Goal: Information Seeking & Learning: Learn about a topic

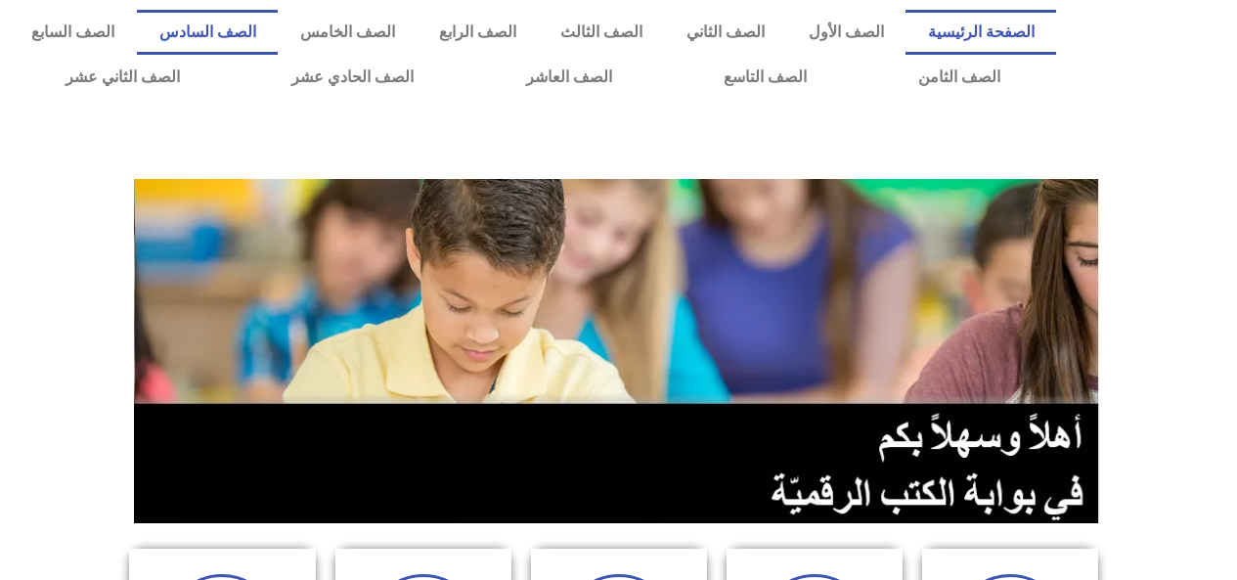
click at [278, 39] on link "الصف السادس" at bounding box center [207, 32] width 141 height 45
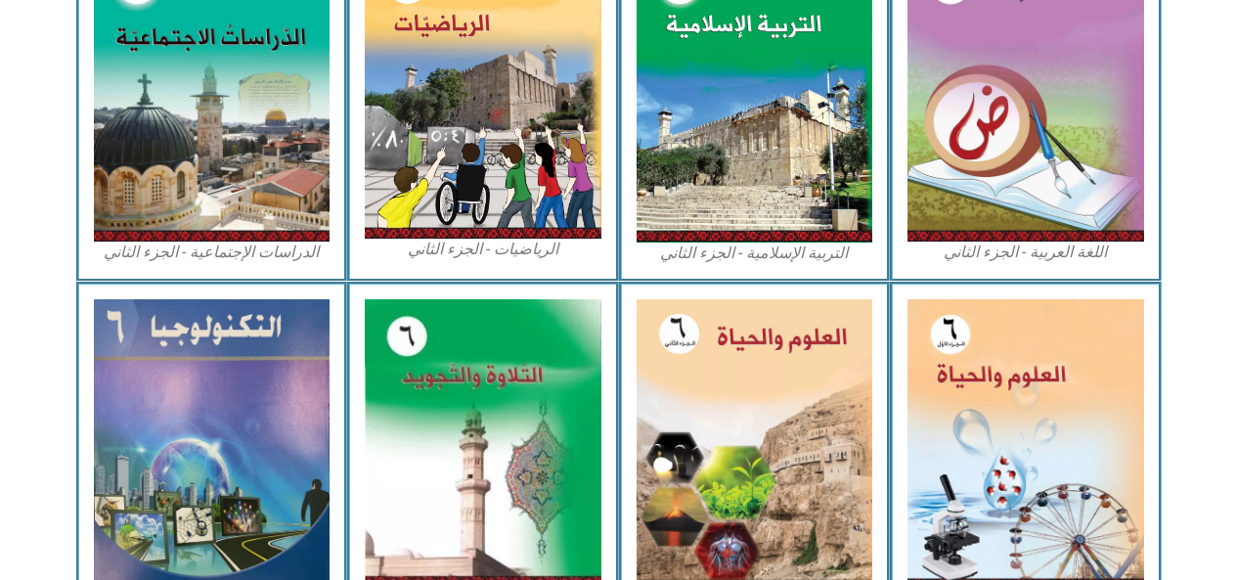
scroll to position [1035, 0]
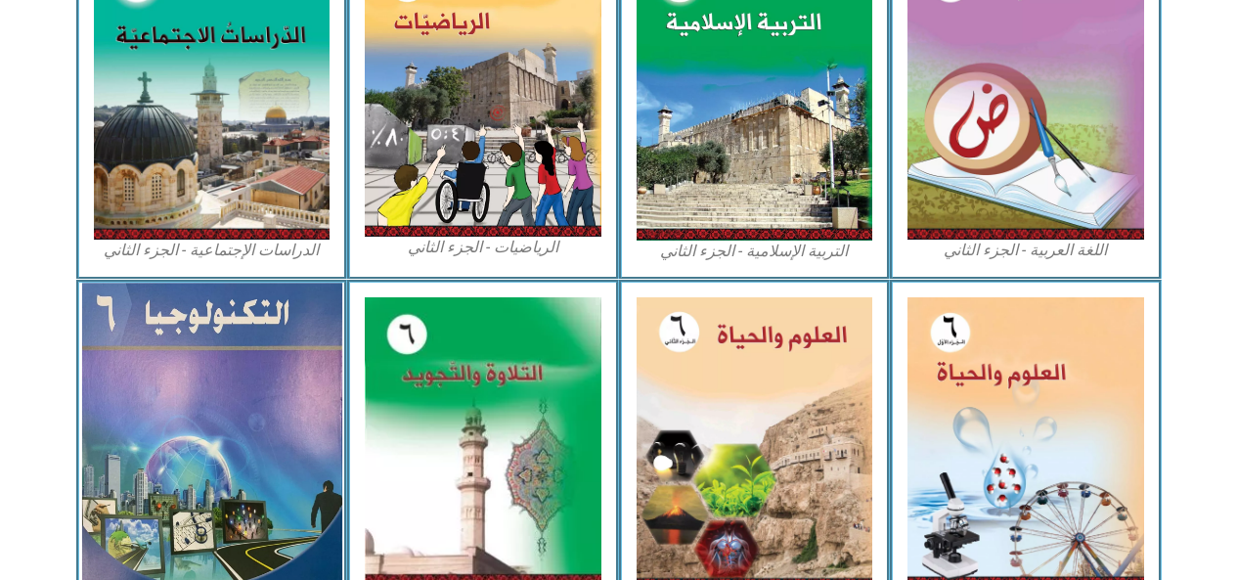
click at [286, 451] on img at bounding box center [211, 441] width 260 height 317
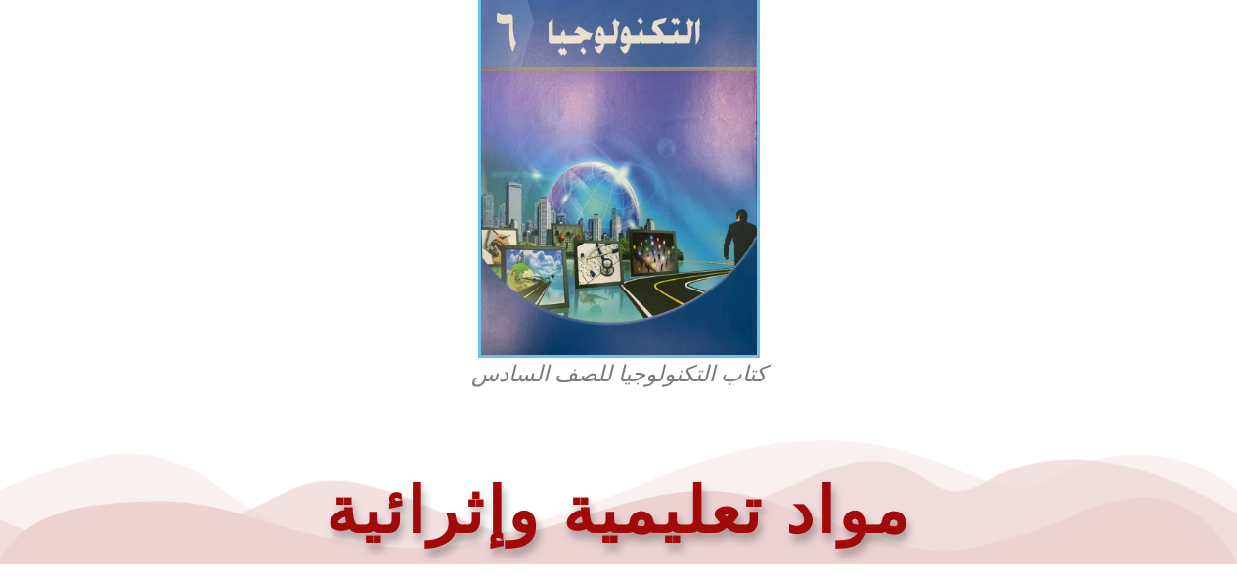
scroll to position [600, 0]
click at [719, 377] on figcaption "كتاب التكنولوجيا للصف السادس" at bounding box center [618, 374] width 469 height 31
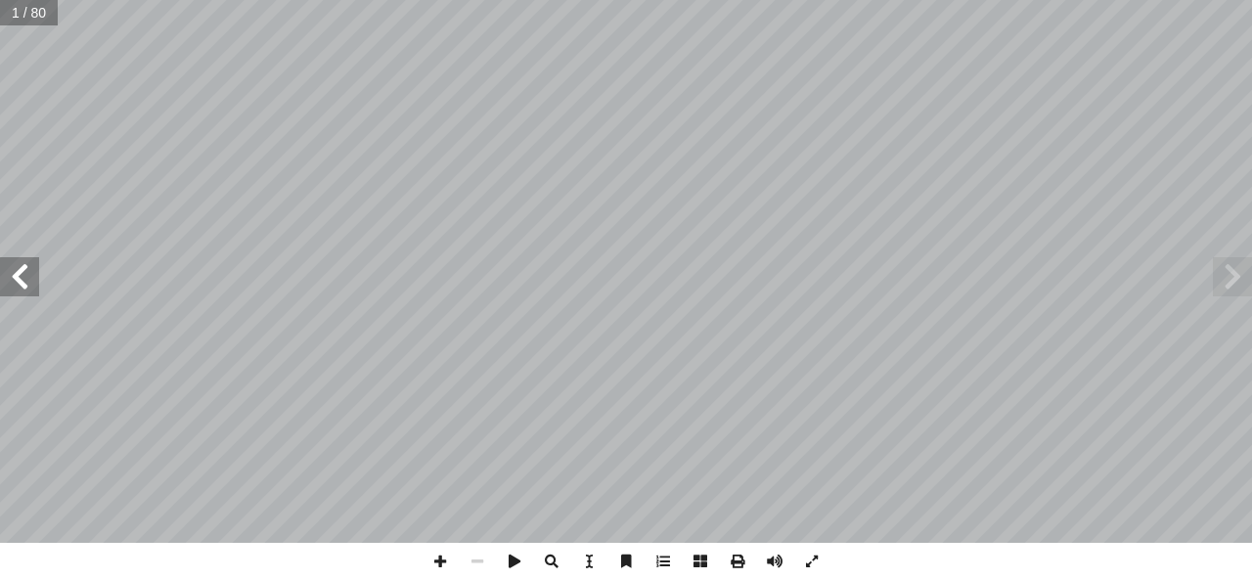
click at [25, 17] on input "text" at bounding box center [29, 12] width 58 height 25
type input "**"
click at [18, 289] on span at bounding box center [19, 276] width 39 height 39
click at [1218, 286] on span at bounding box center [1231, 276] width 39 height 39
click at [35, 281] on span at bounding box center [19, 276] width 39 height 39
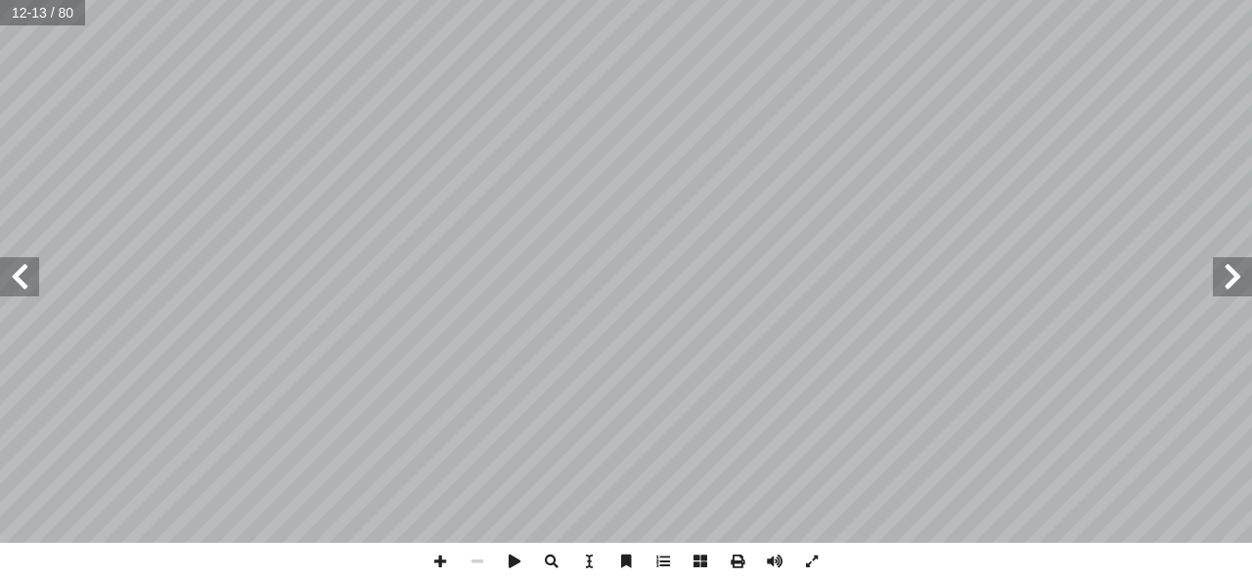
click at [35, 281] on span at bounding box center [19, 276] width 39 height 39
click at [24, 282] on span at bounding box center [19, 276] width 39 height 39
click at [1238, 277] on span at bounding box center [1231, 276] width 39 height 39
